Goal: Task Accomplishment & Management: Manage account settings

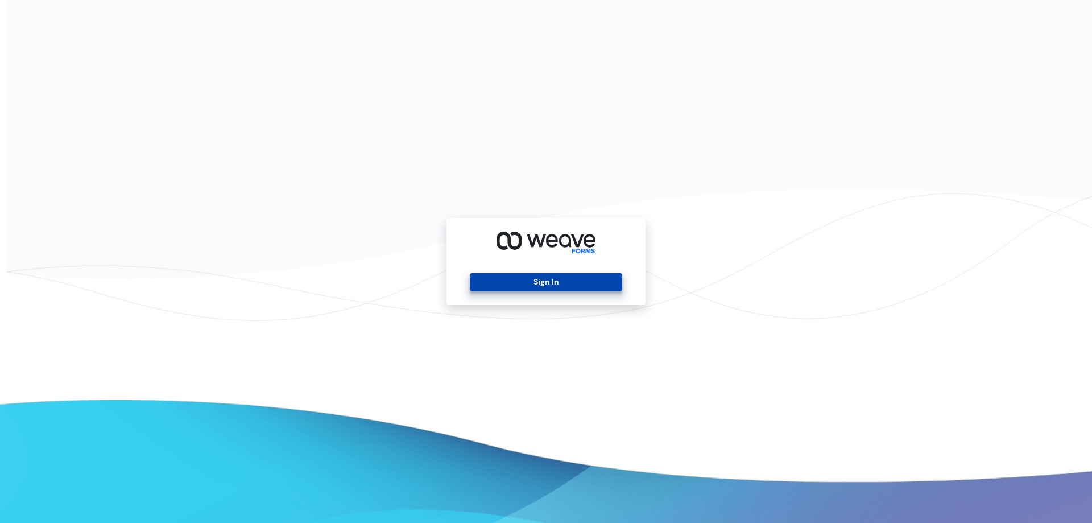
click at [504, 284] on button "Sign In" at bounding box center [546, 282] width 152 height 18
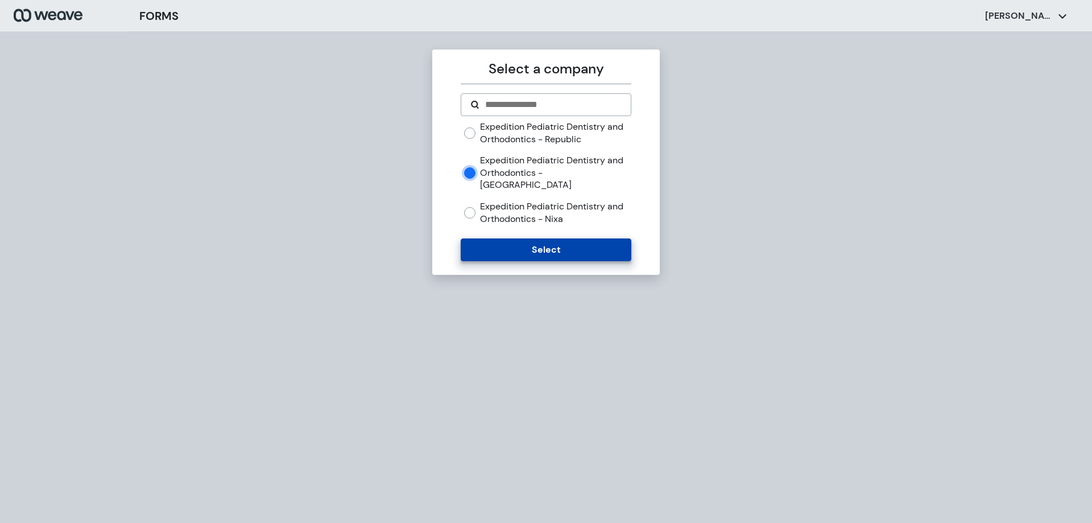
click at [519, 238] on button "Select" at bounding box center [546, 249] width 170 height 23
